Goal: Transaction & Acquisition: Purchase product/service

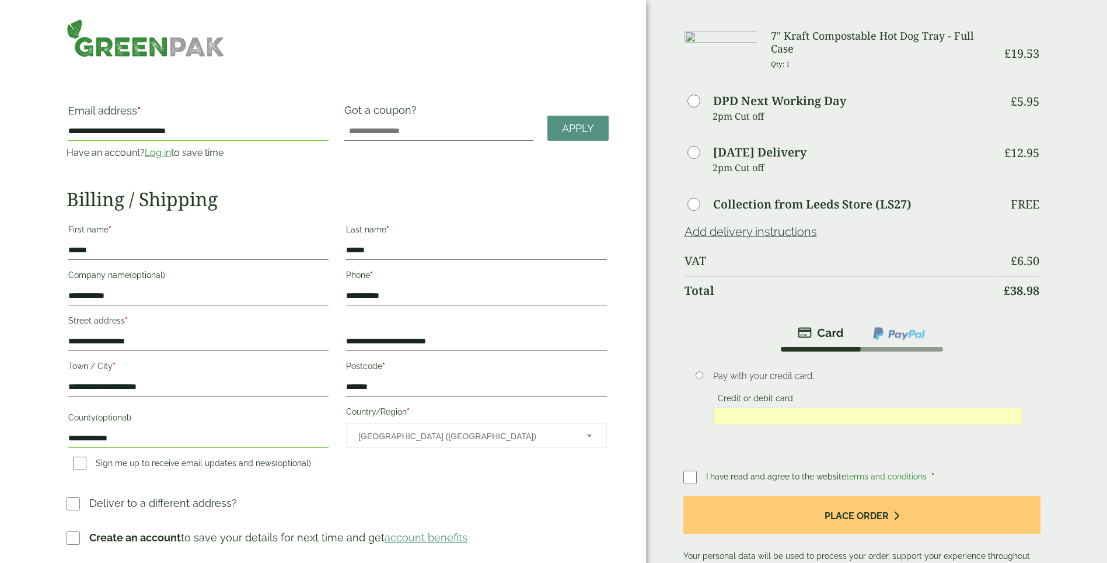
click at [884, 463] on div "Payment Pay with your credit card. Credit or debit card Save payment informatio…" at bounding box center [862, 450] width 358 height 260
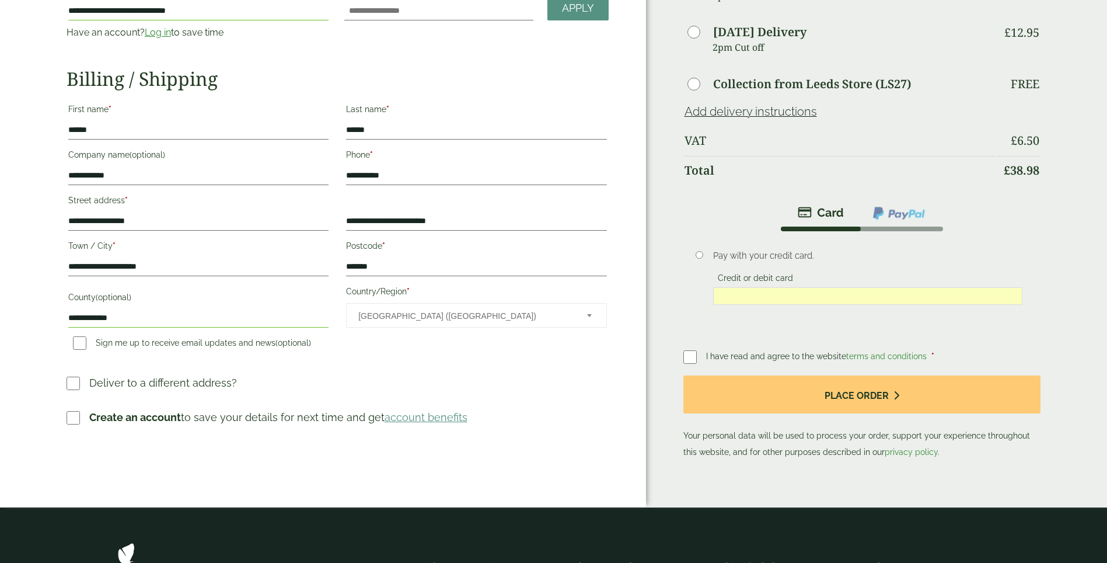
scroll to position [58, 0]
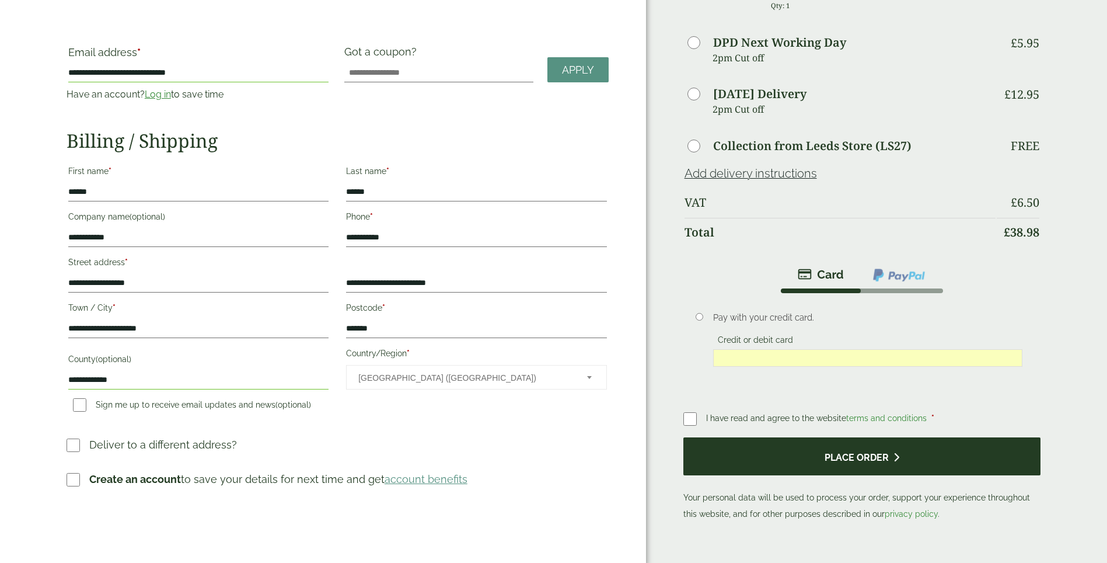
click at [861, 462] on button "Place order" at bounding box center [862, 456] width 358 height 38
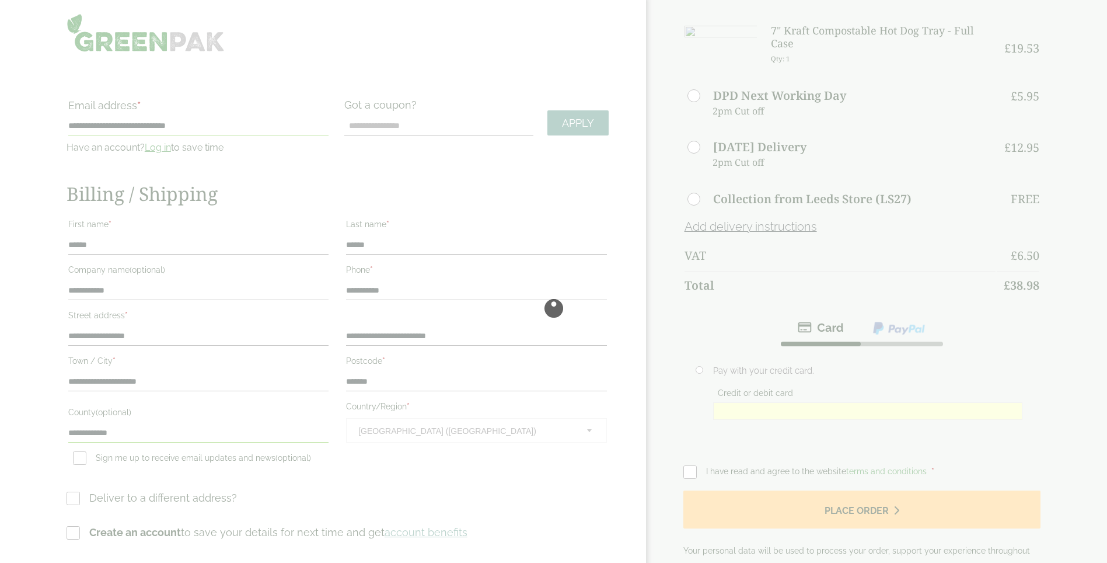
scroll to position [0, 0]
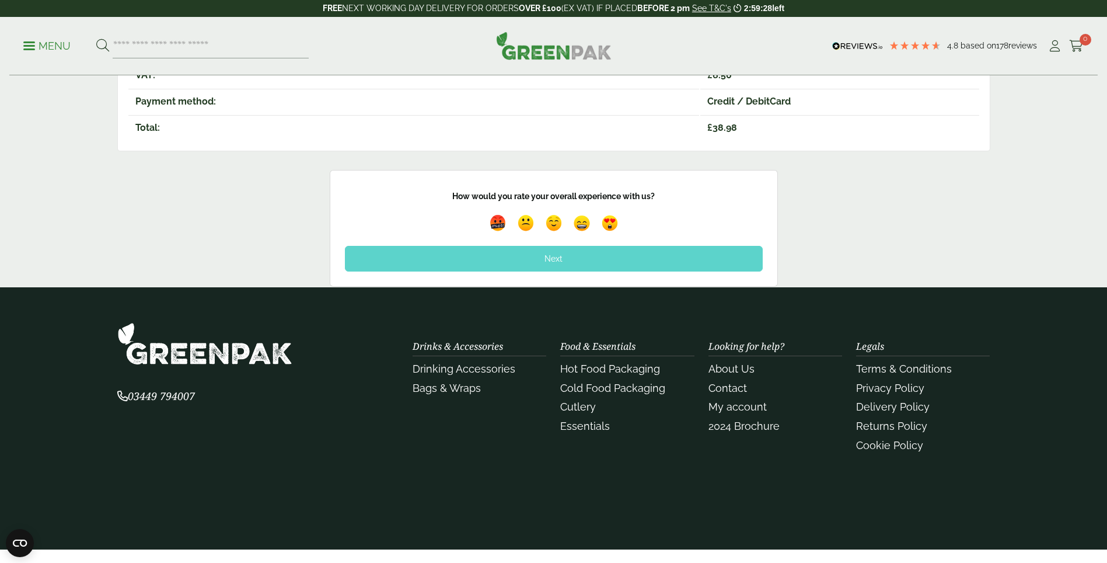
scroll to position [117, 0]
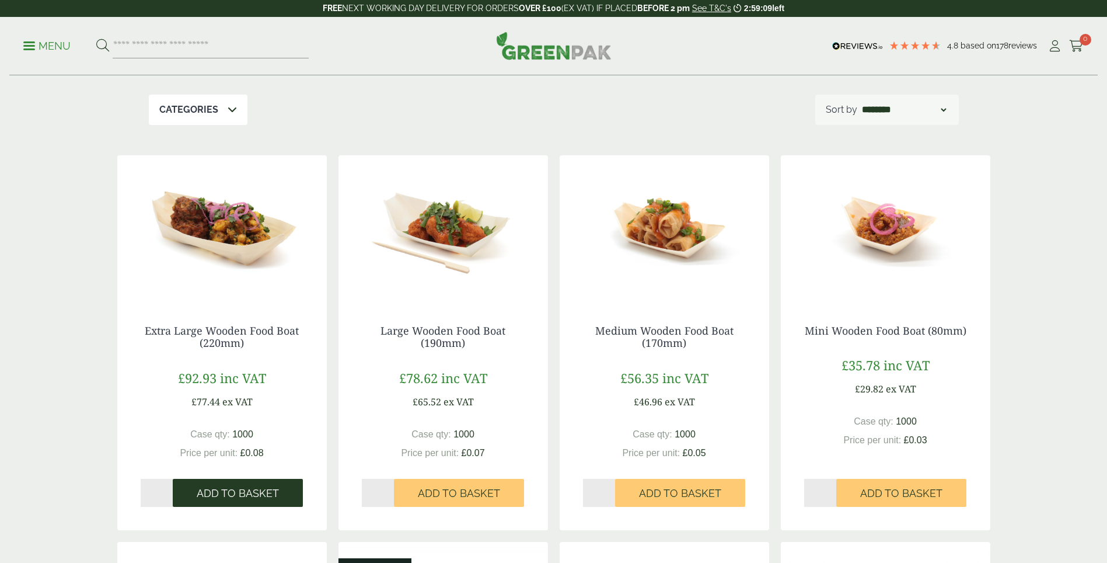
click at [268, 499] on span "Add to Basket" at bounding box center [238, 493] width 82 height 13
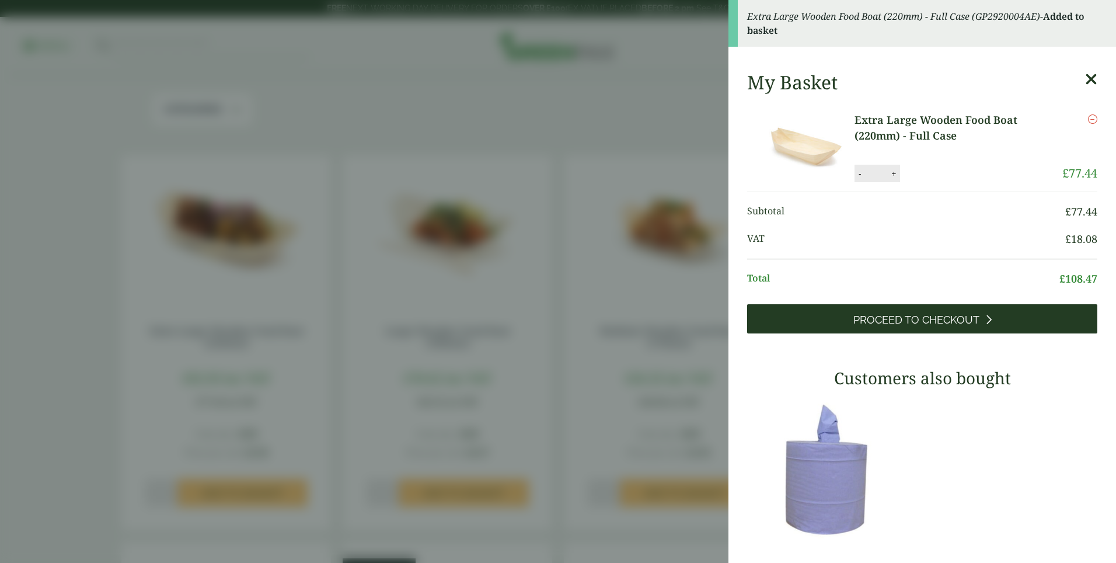
click at [934, 323] on span "Proceed to Checkout" at bounding box center [916, 319] width 126 height 13
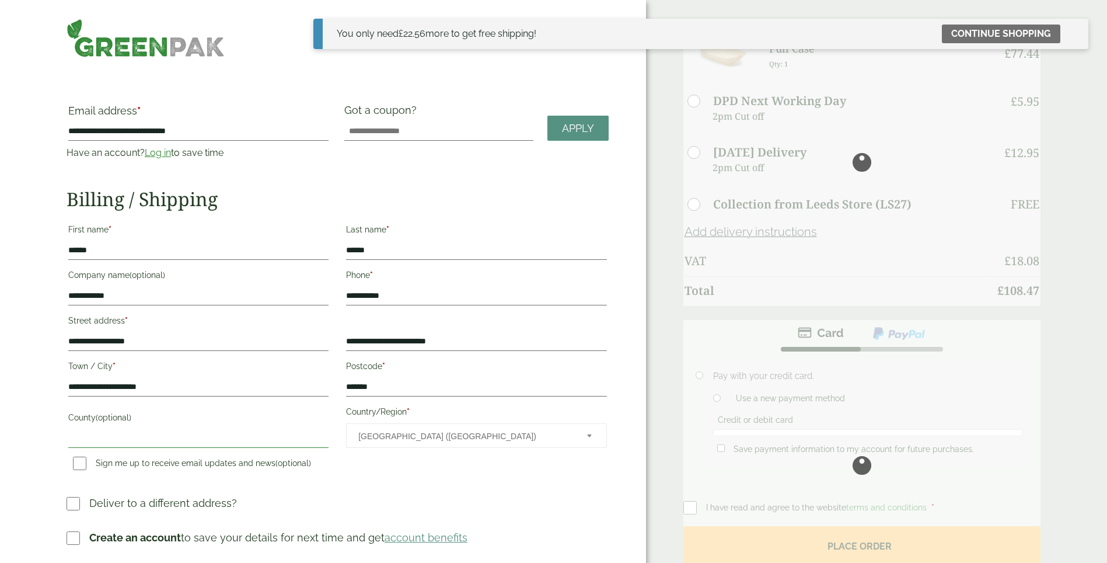
type input "**********"
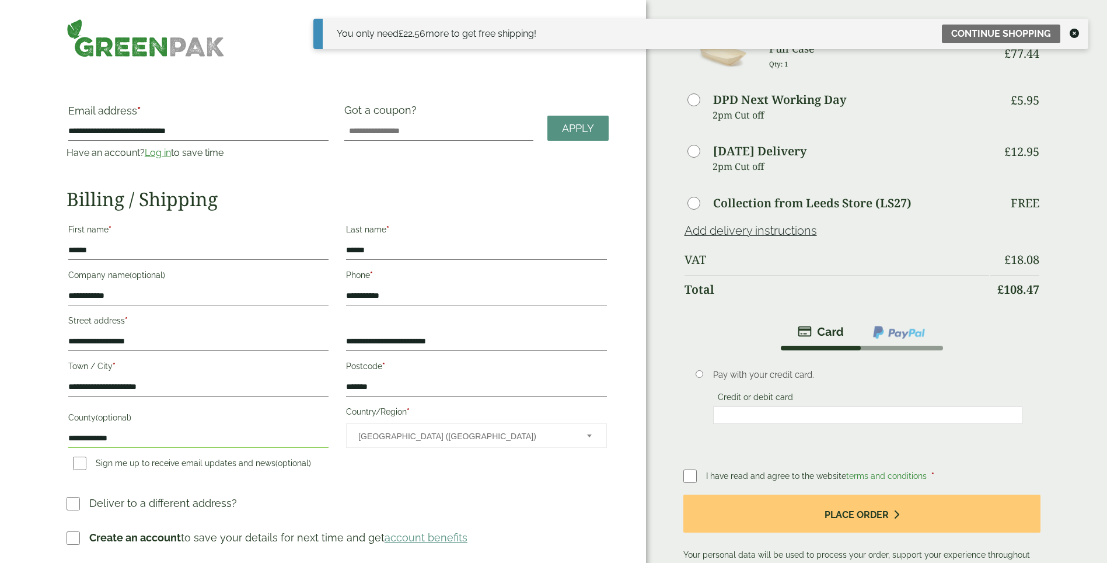
click at [1078, 24] on div "You only need £ 22.56 more to get free shipping! Continue shopping" at bounding box center [700, 34] width 775 height 30
click at [1074, 34] on icon at bounding box center [1074, 33] width 9 height 9
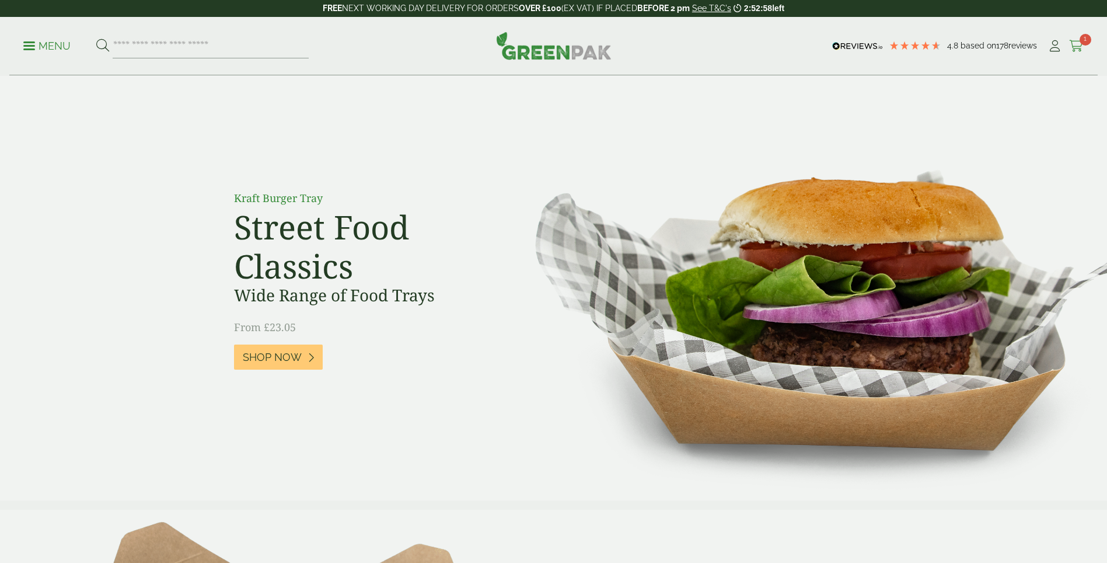
click at [1074, 42] on icon at bounding box center [1076, 46] width 15 height 12
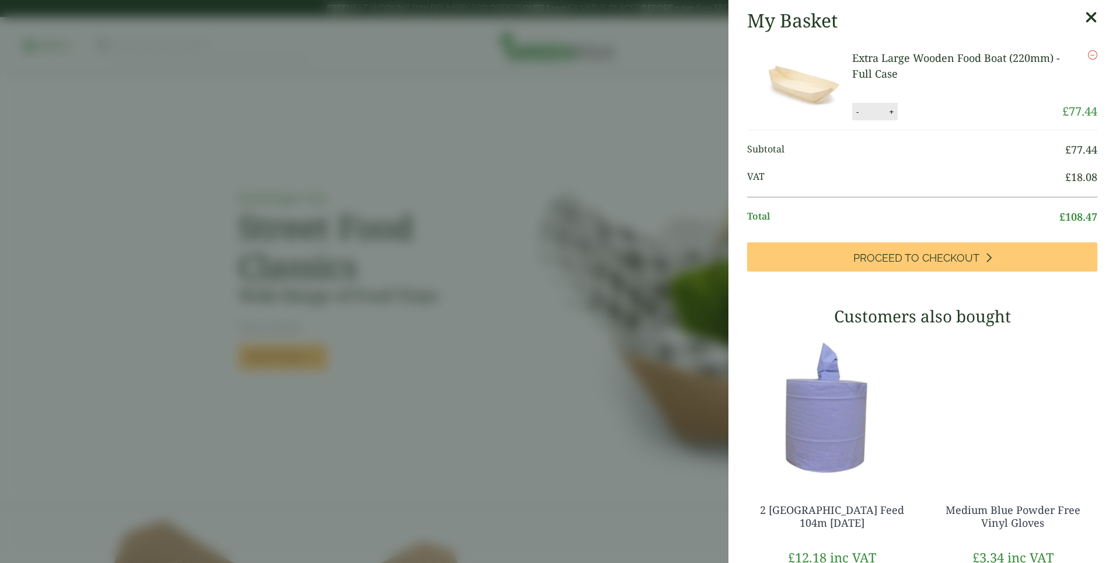
click at [1088, 53] on icon "Remove this item" at bounding box center [1092, 54] width 9 height 9
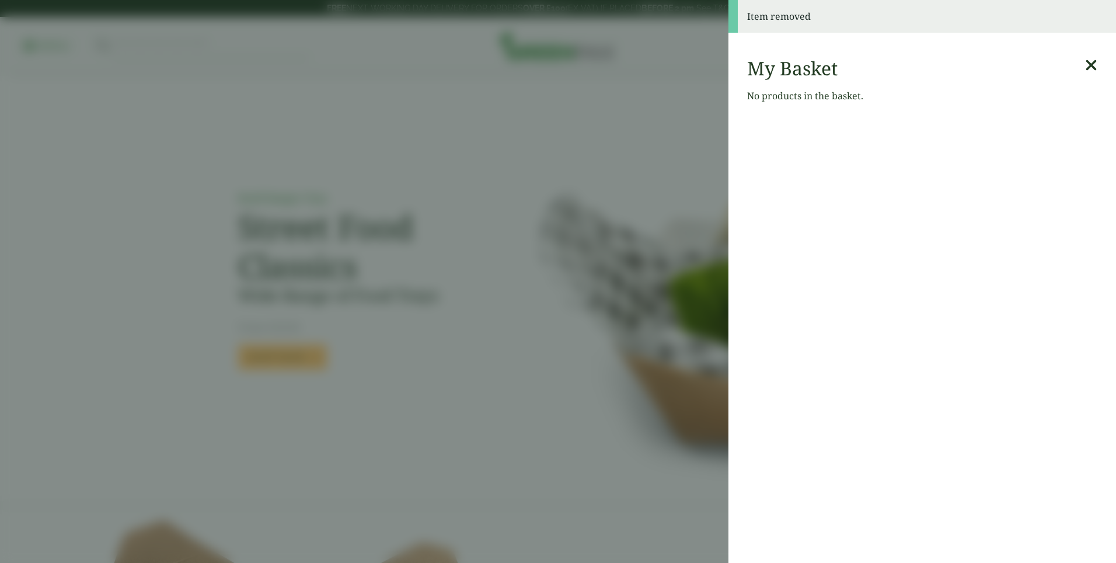
click at [1085, 62] on icon at bounding box center [1091, 65] width 12 height 16
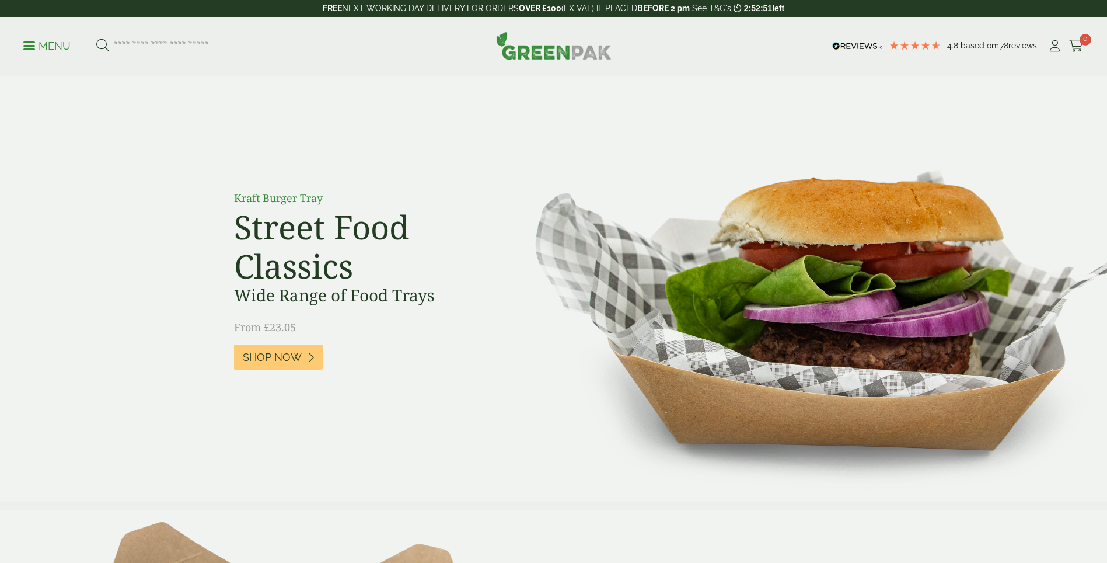
click at [573, 59] on img at bounding box center [554, 46] width 116 height 28
click at [1065, 47] on ul "My Account Cart 0" at bounding box center [1066, 46] width 36 height 18
click at [1060, 48] on icon at bounding box center [1055, 46] width 15 height 12
